Goal: Find specific page/section

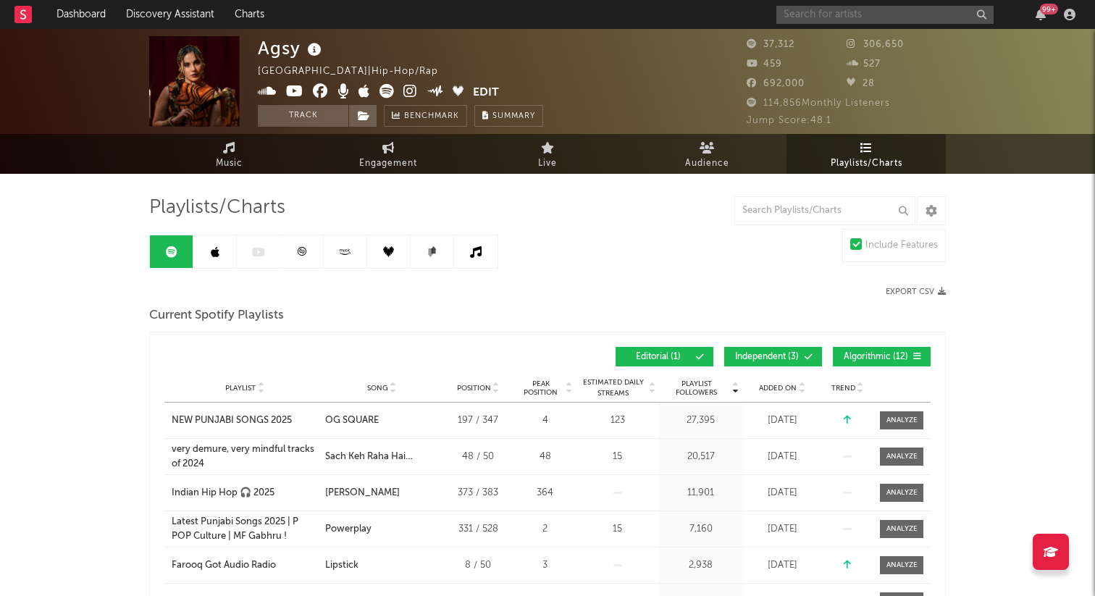
click at [802, 14] on input "text" at bounding box center [884, 15] width 217 height 18
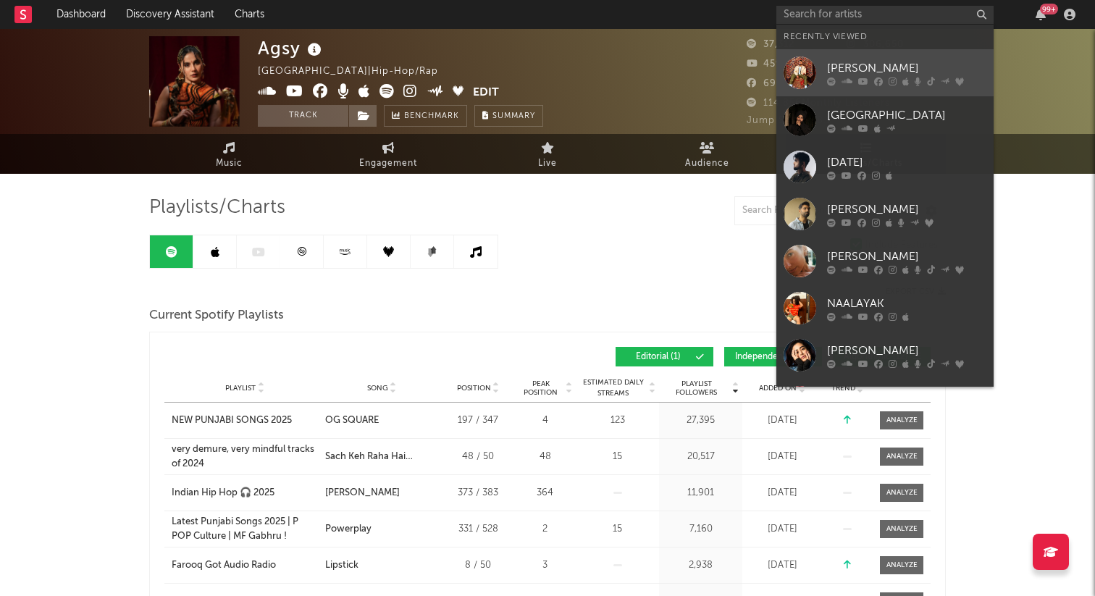
click at [880, 67] on div "[PERSON_NAME]" at bounding box center [906, 67] width 159 height 17
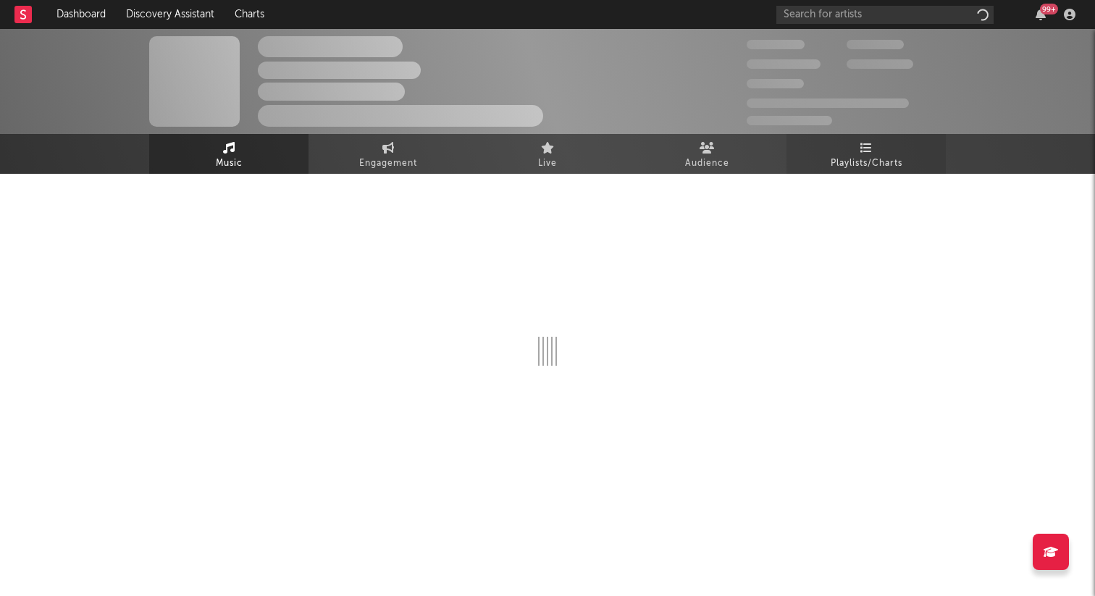
click at [875, 164] on span "Playlists/Charts" at bounding box center [867, 163] width 72 height 17
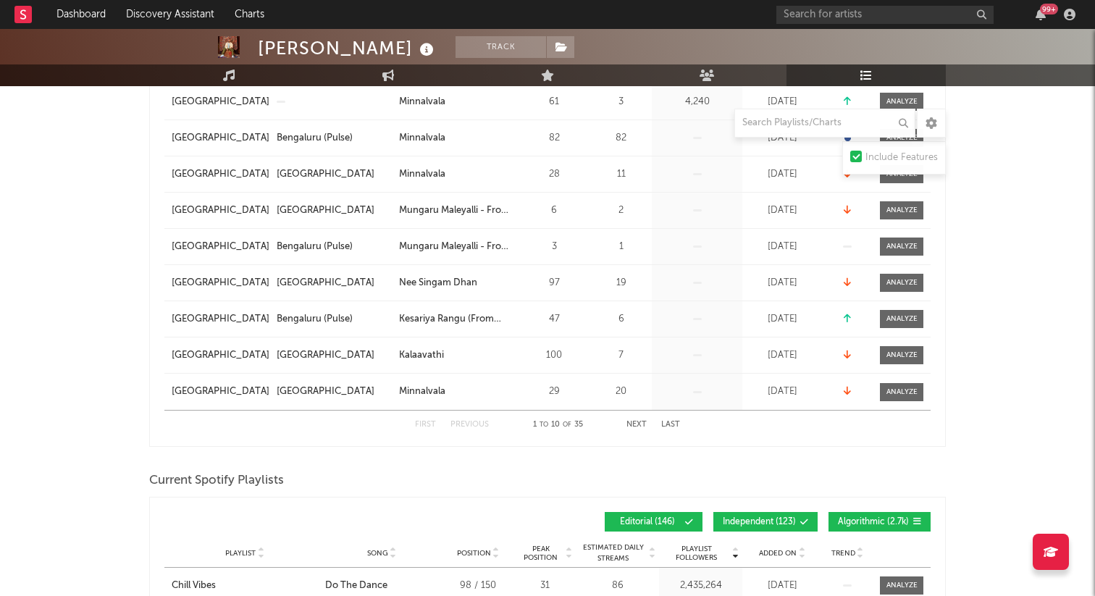
scroll to position [350, 0]
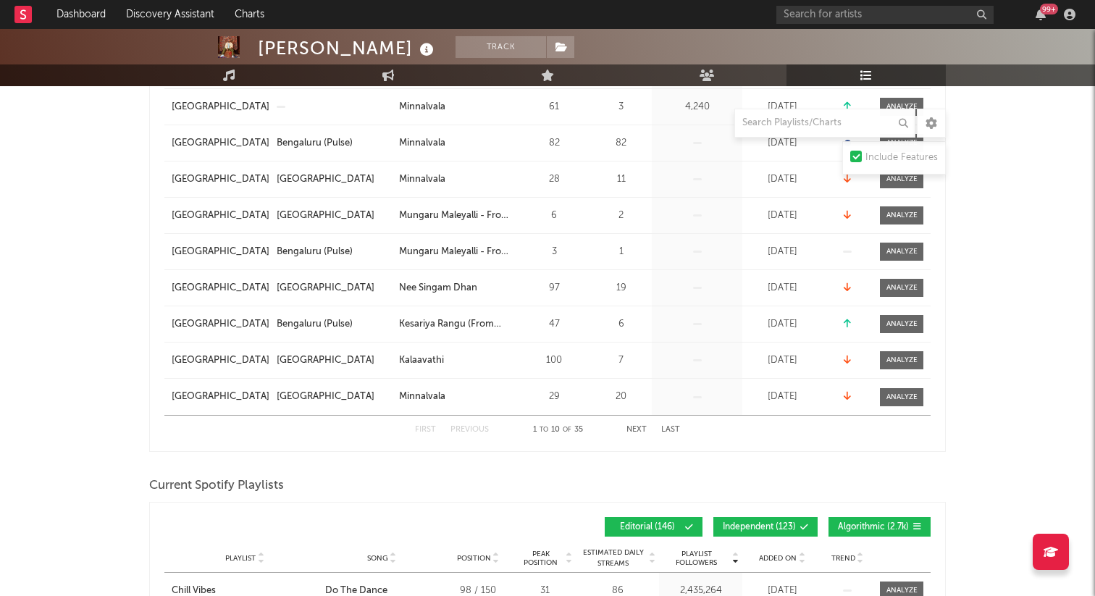
click at [637, 429] on button "Next" at bounding box center [636, 430] width 20 height 8
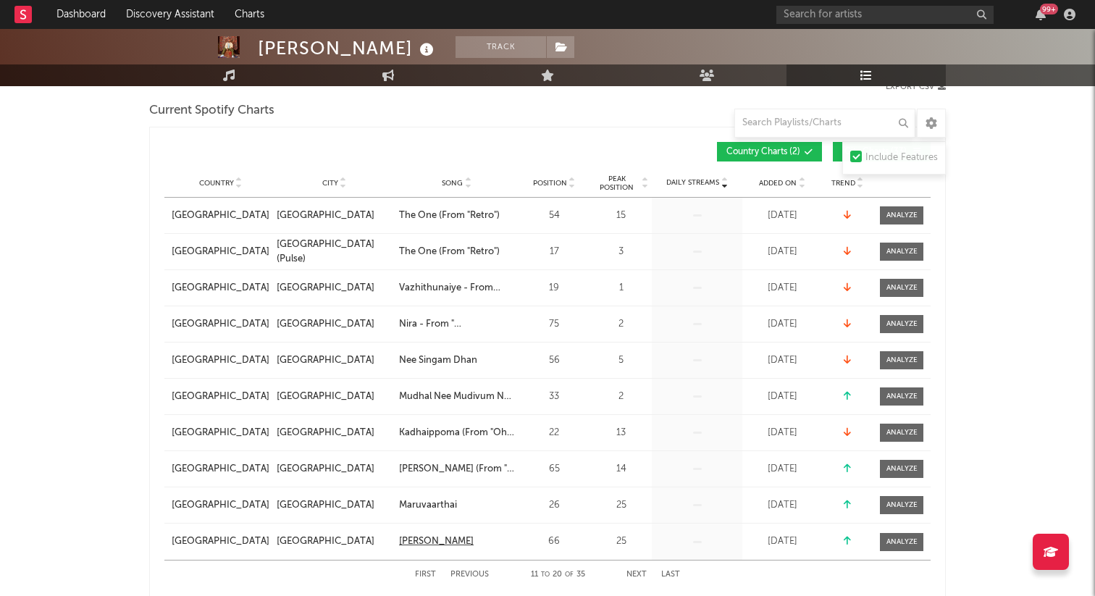
scroll to position [203, 0]
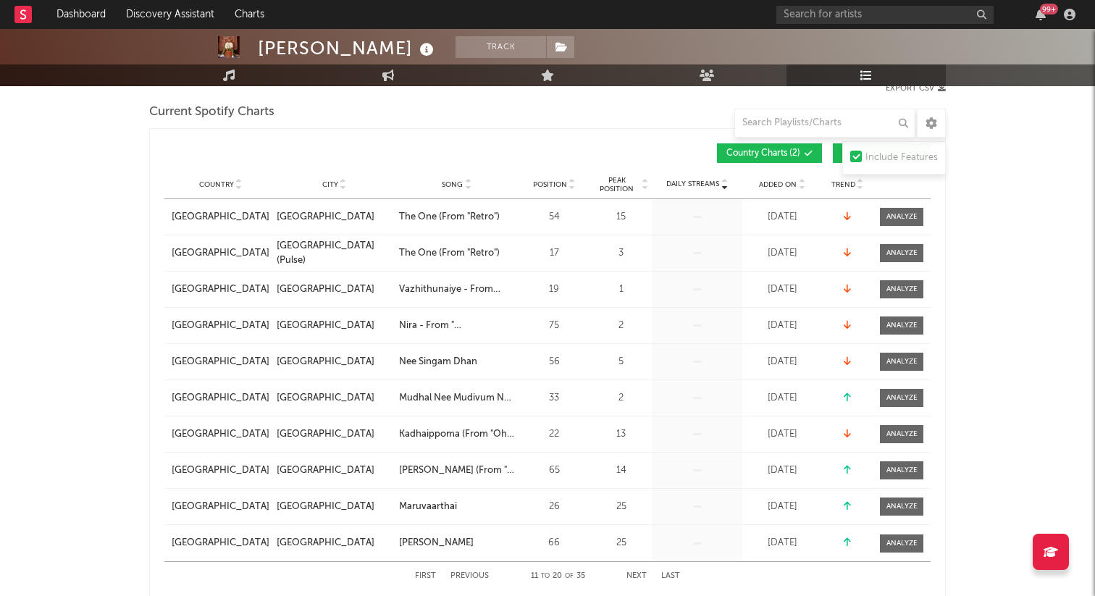
click at [638, 574] on button "Next" at bounding box center [636, 576] width 20 height 8
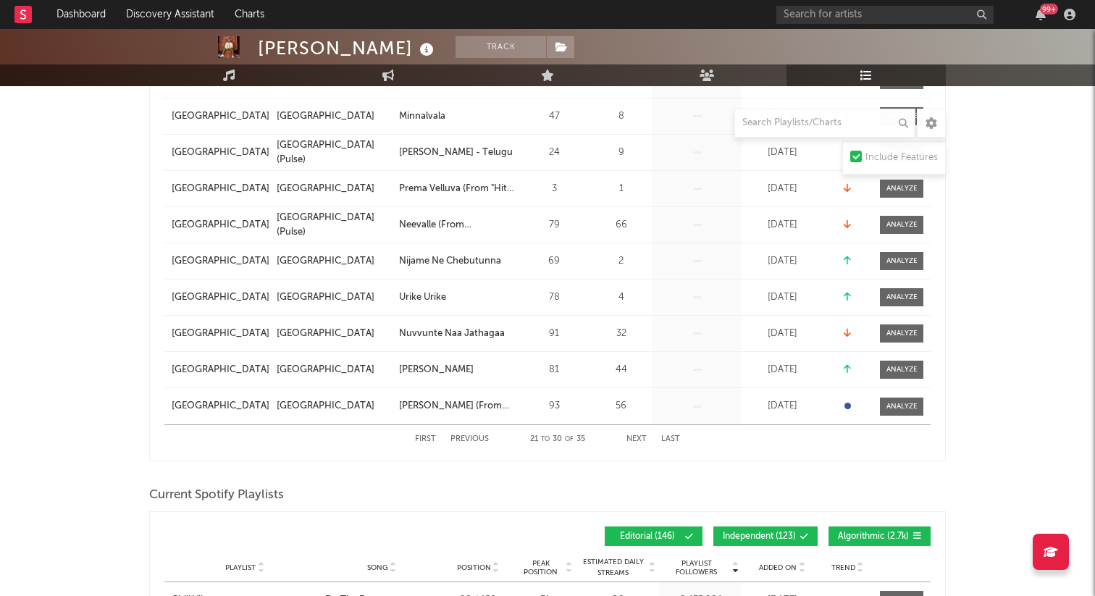
scroll to position [344, 0]
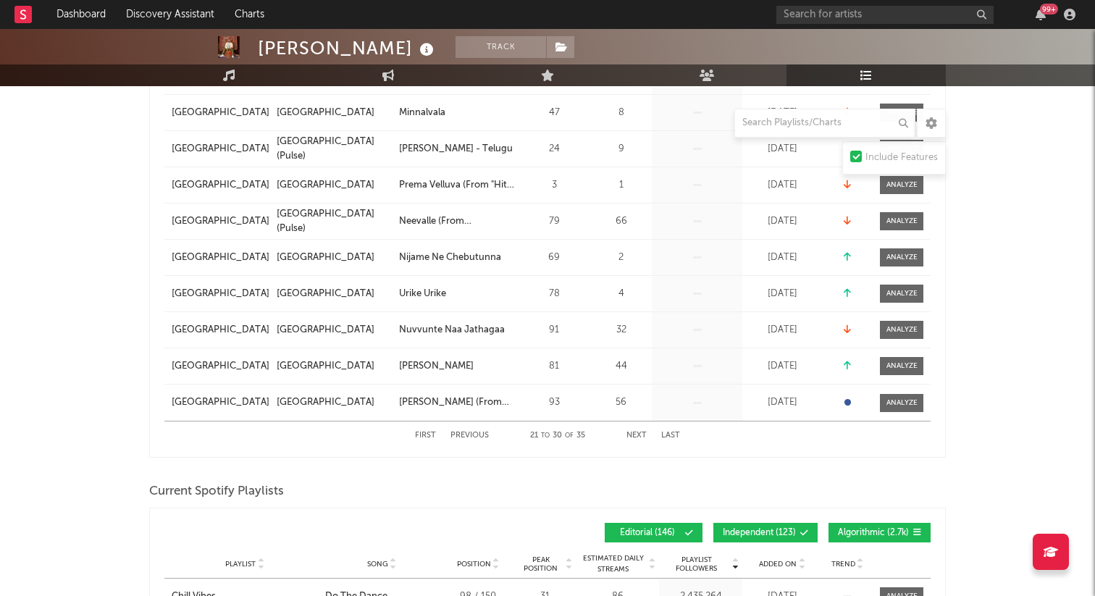
click at [640, 436] on button "Next" at bounding box center [636, 436] width 20 height 8
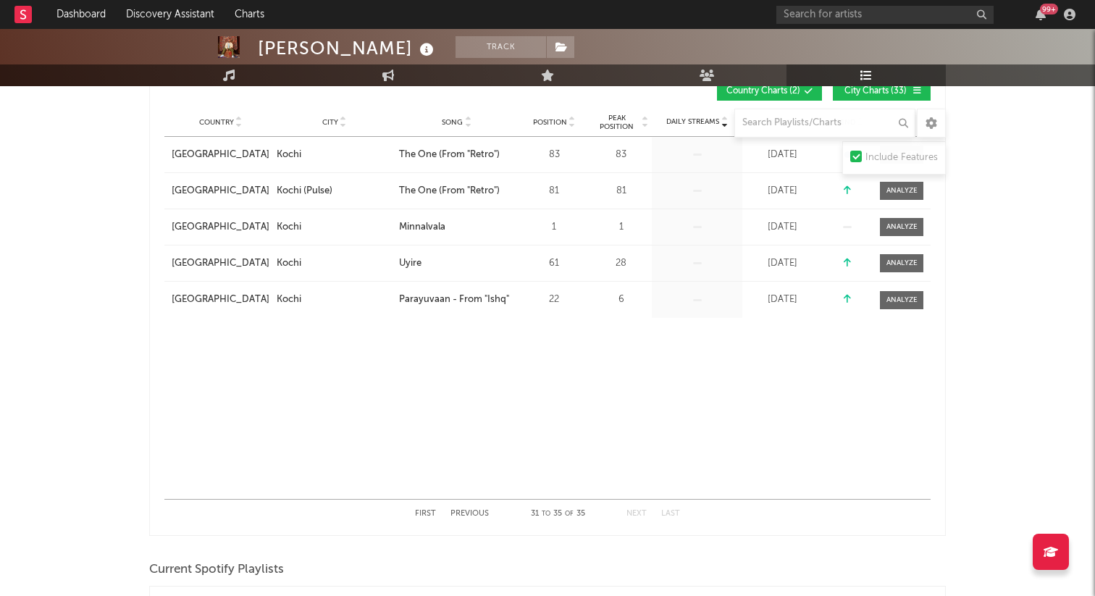
scroll to position [0, 0]
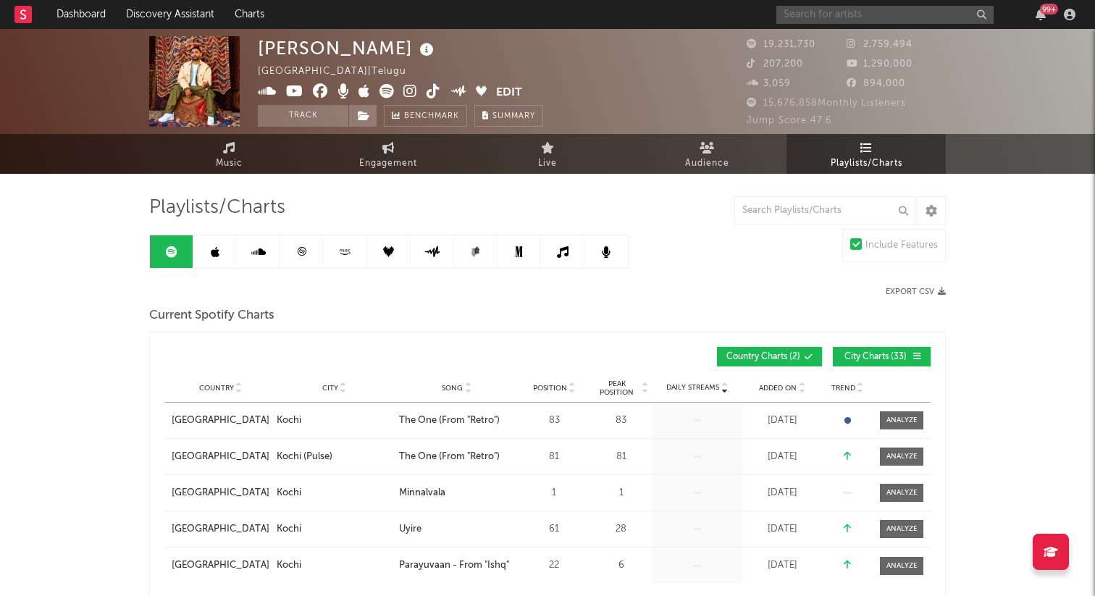
click at [838, 9] on input "text" at bounding box center [884, 15] width 217 height 18
click at [867, 11] on input "text" at bounding box center [884, 15] width 217 height 18
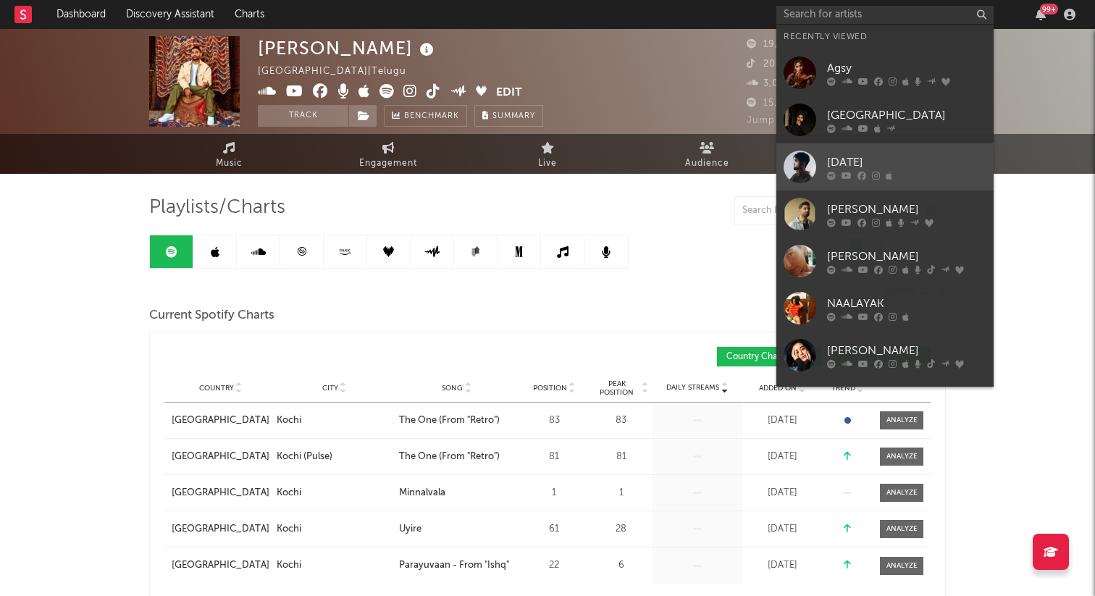
click at [865, 150] on link "[DATE]" at bounding box center [884, 166] width 217 height 47
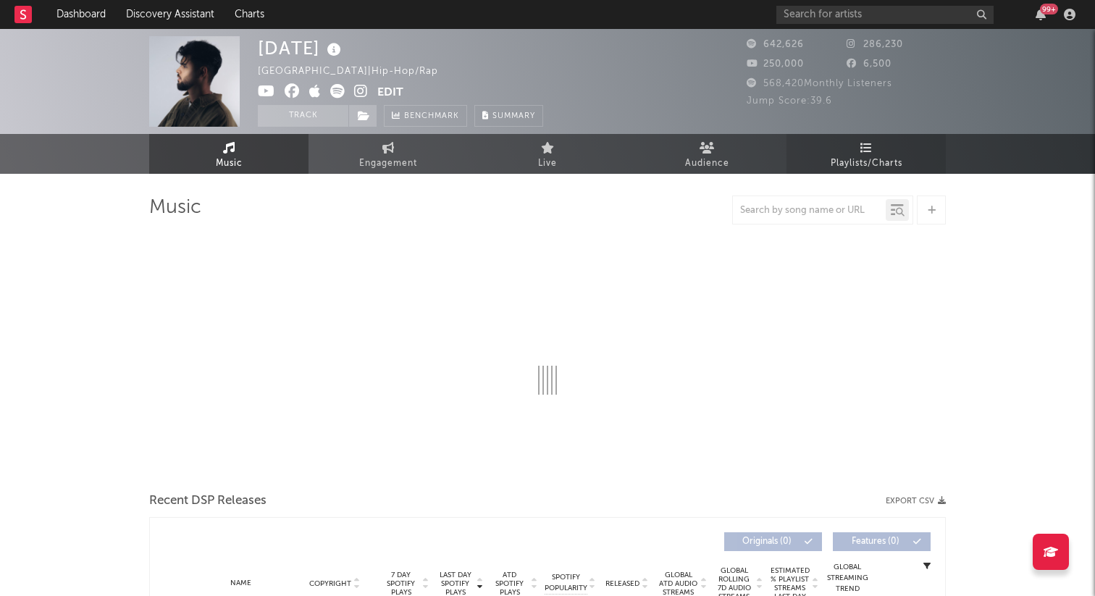
click at [860, 155] on span "Playlists/Charts" at bounding box center [867, 163] width 72 height 17
